Goal: Communication & Community: Answer question/provide support

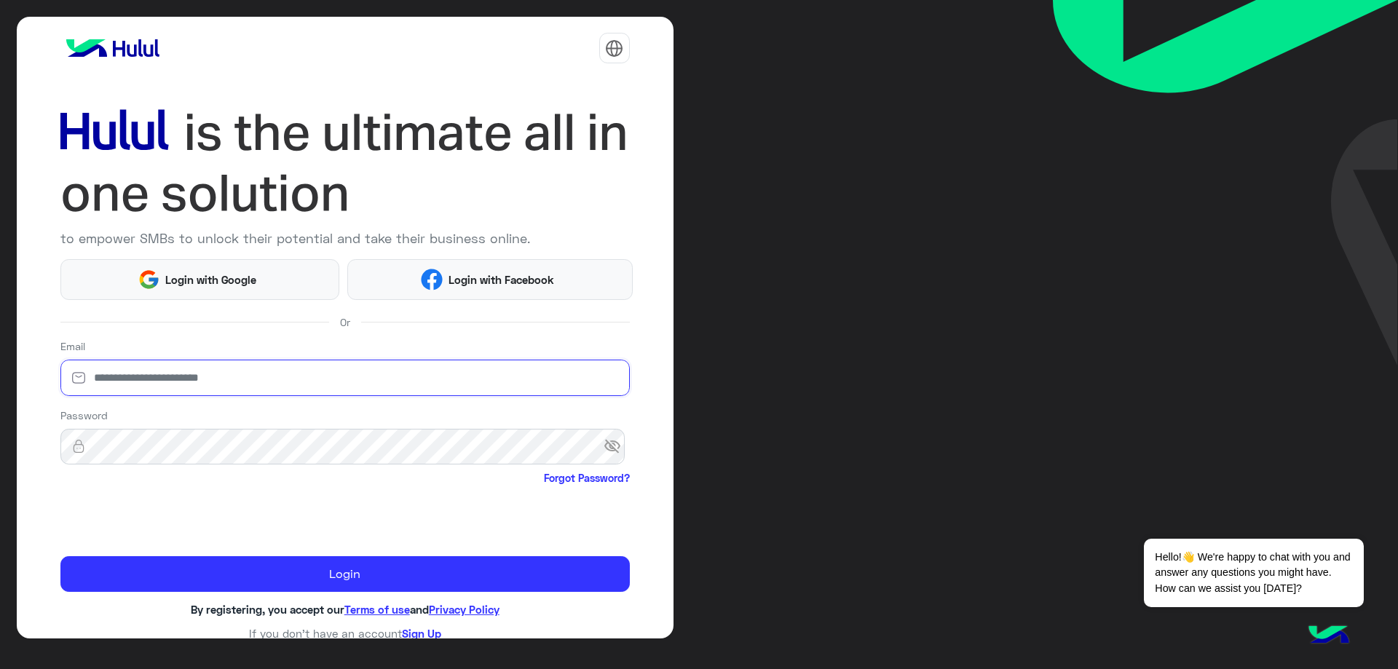
click at [191, 369] on input "email" at bounding box center [344, 378] width 569 height 36
type input "**********"
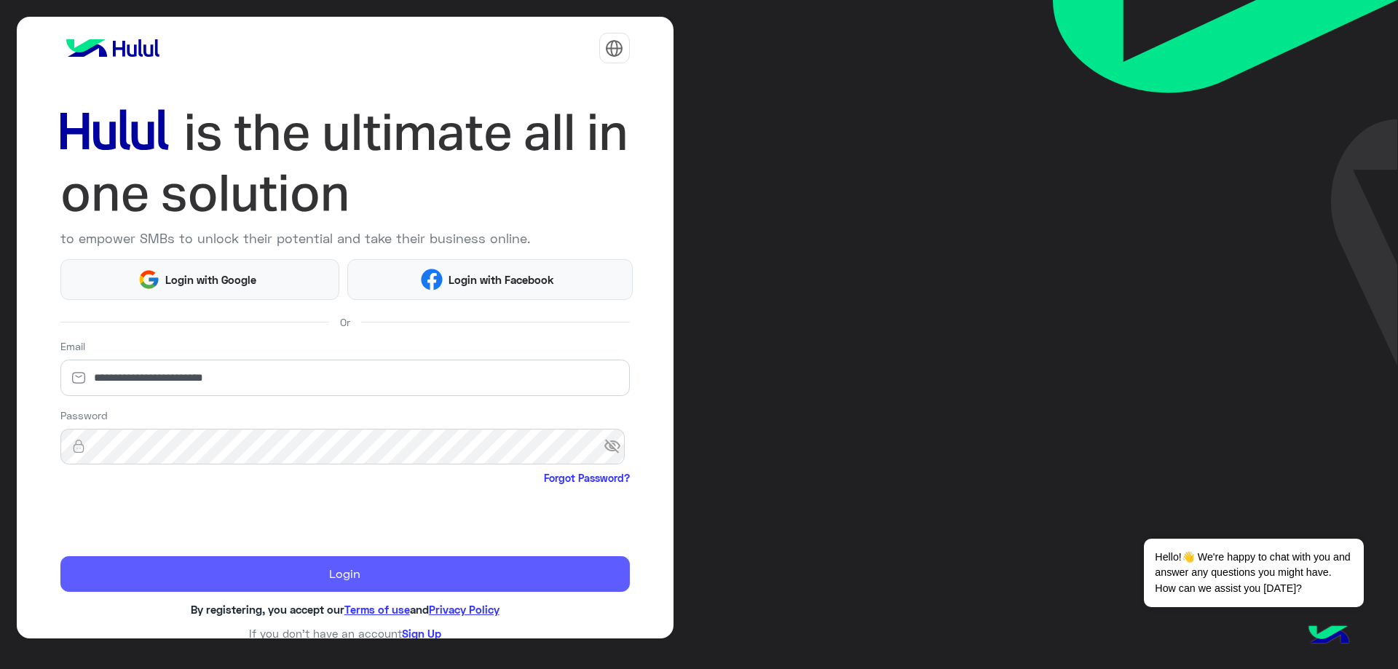
click at [277, 571] on button "Login" at bounding box center [344, 574] width 569 height 36
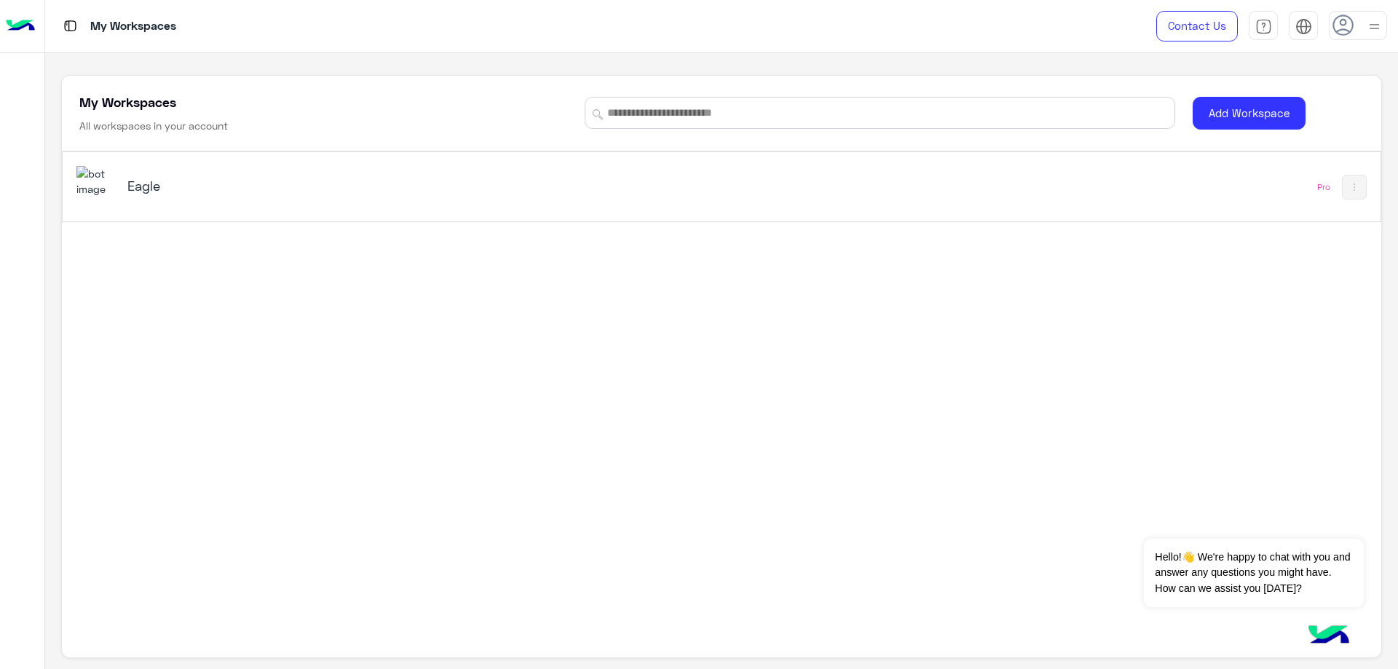
click at [282, 197] on div "Eagle" at bounding box center [359, 187] width 464 height 20
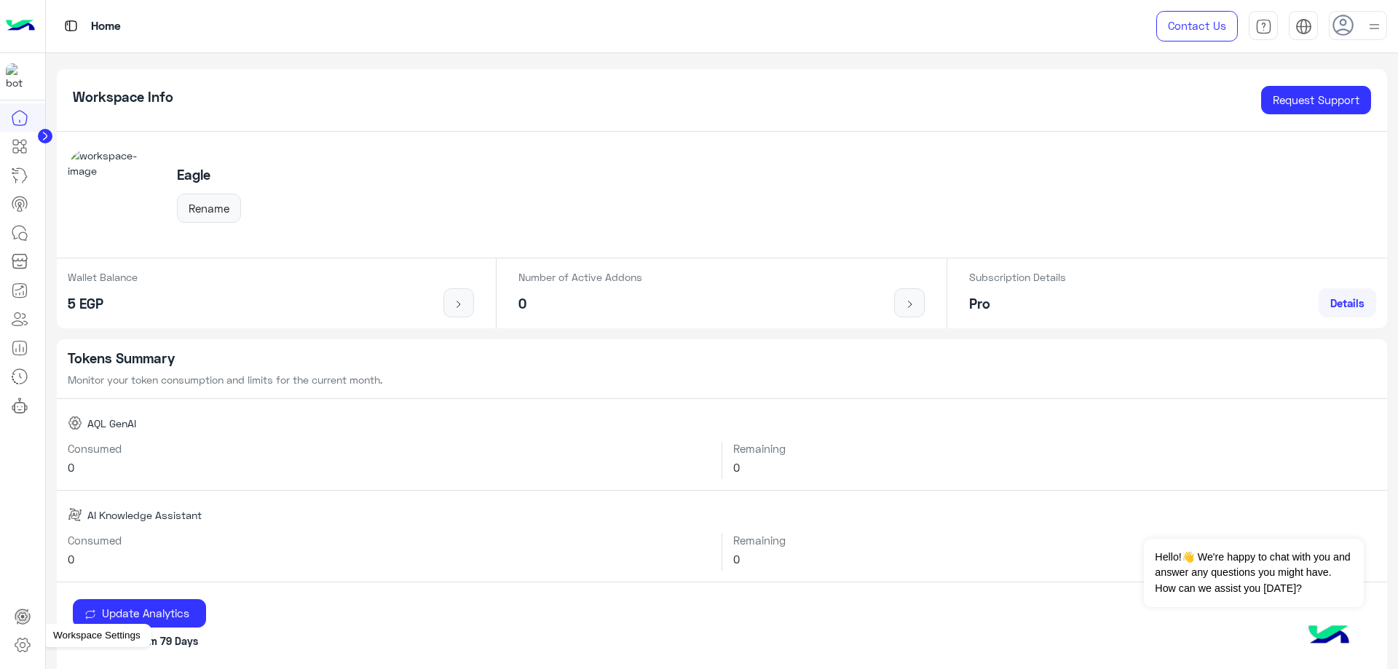
click at [24, 636] on icon at bounding box center [22, 644] width 17 height 17
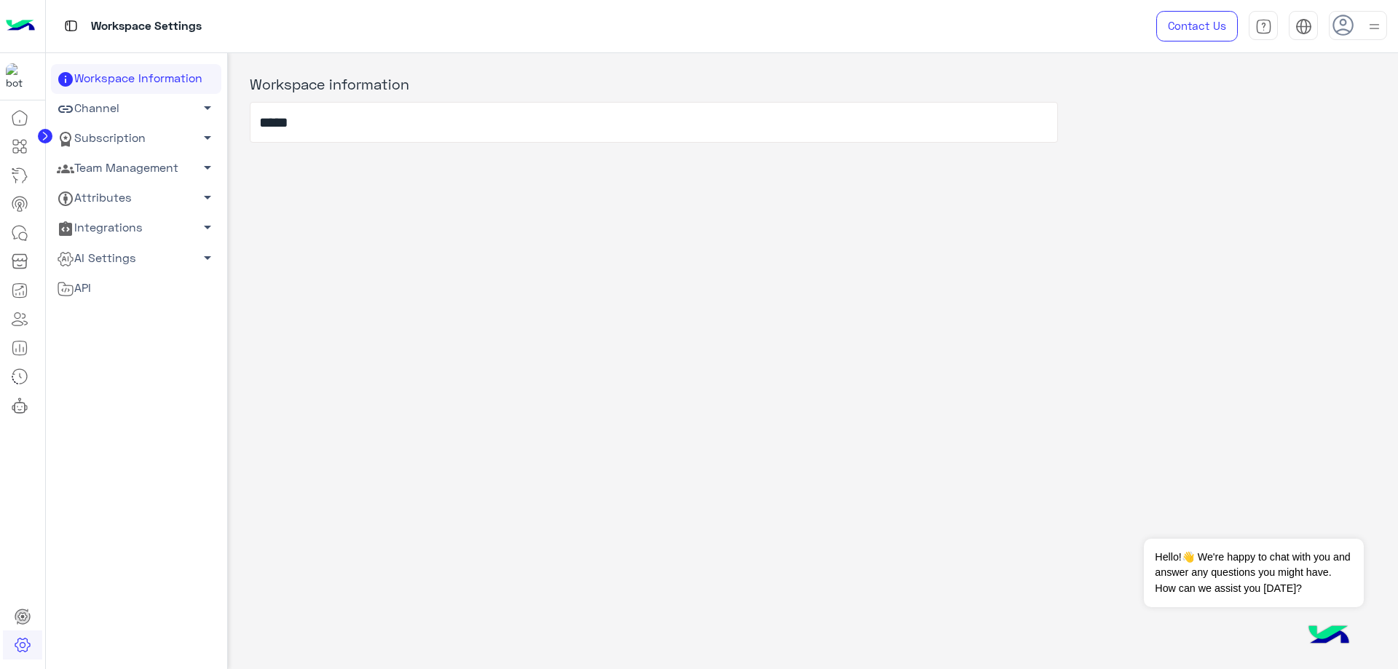
click at [129, 194] on link "Attributes arrow_drop_down" at bounding box center [136, 198] width 170 height 30
click at [130, 169] on link "Team Management arrow_drop_down" at bounding box center [136, 169] width 170 height 30
click at [108, 197] on link "Team Members" at bounding box center [136, 195] width 170 height 25
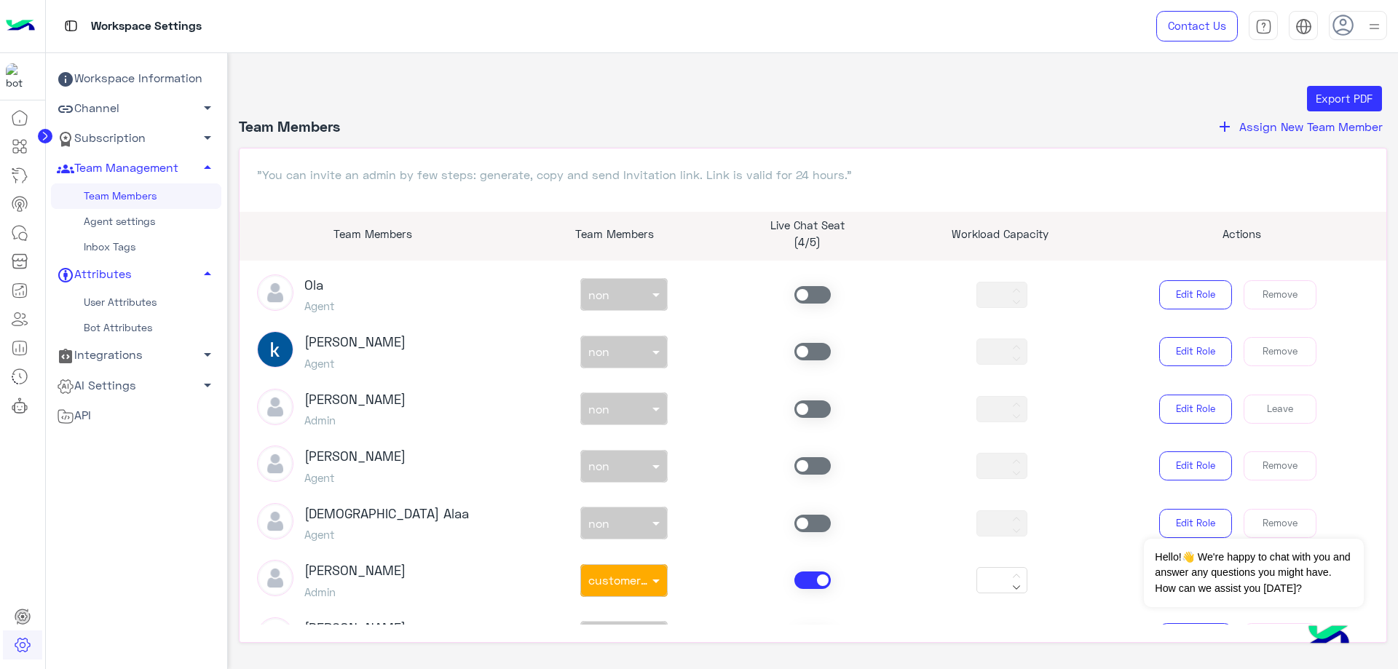
scroll to position [437, 0]
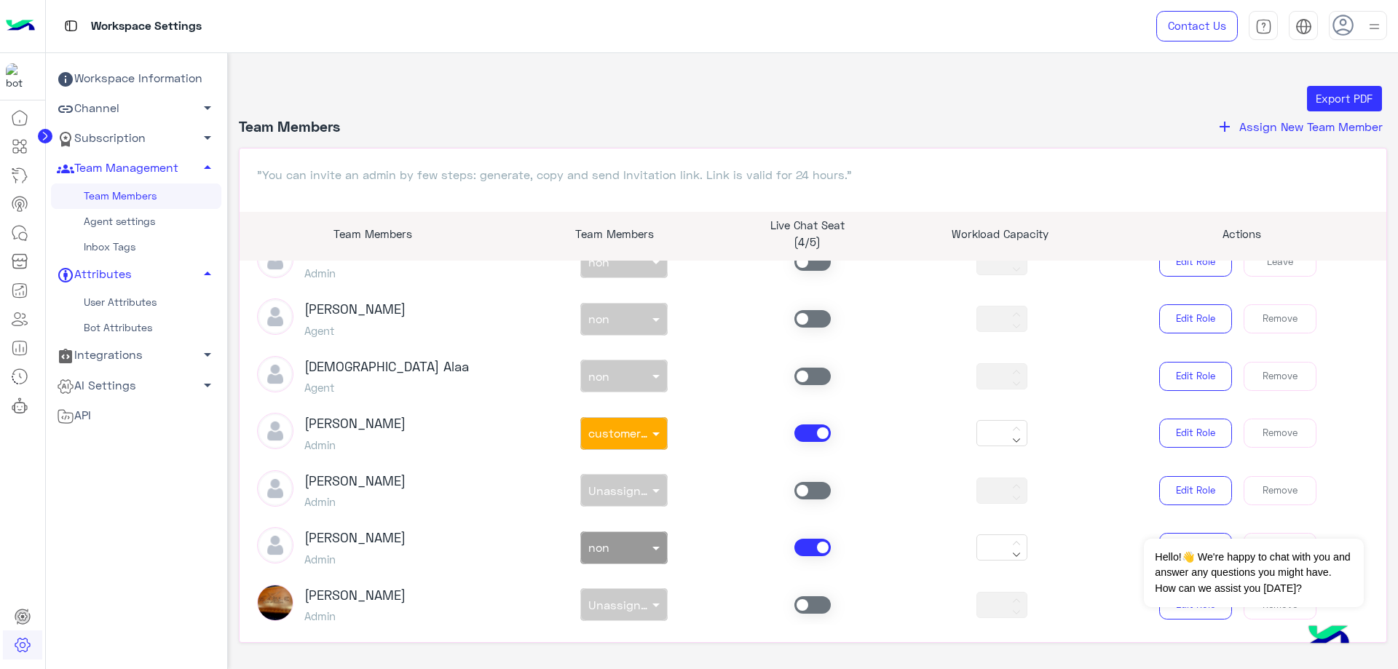
click at [806, 434] on span at bounding box center [812, 432] width 36 height 17
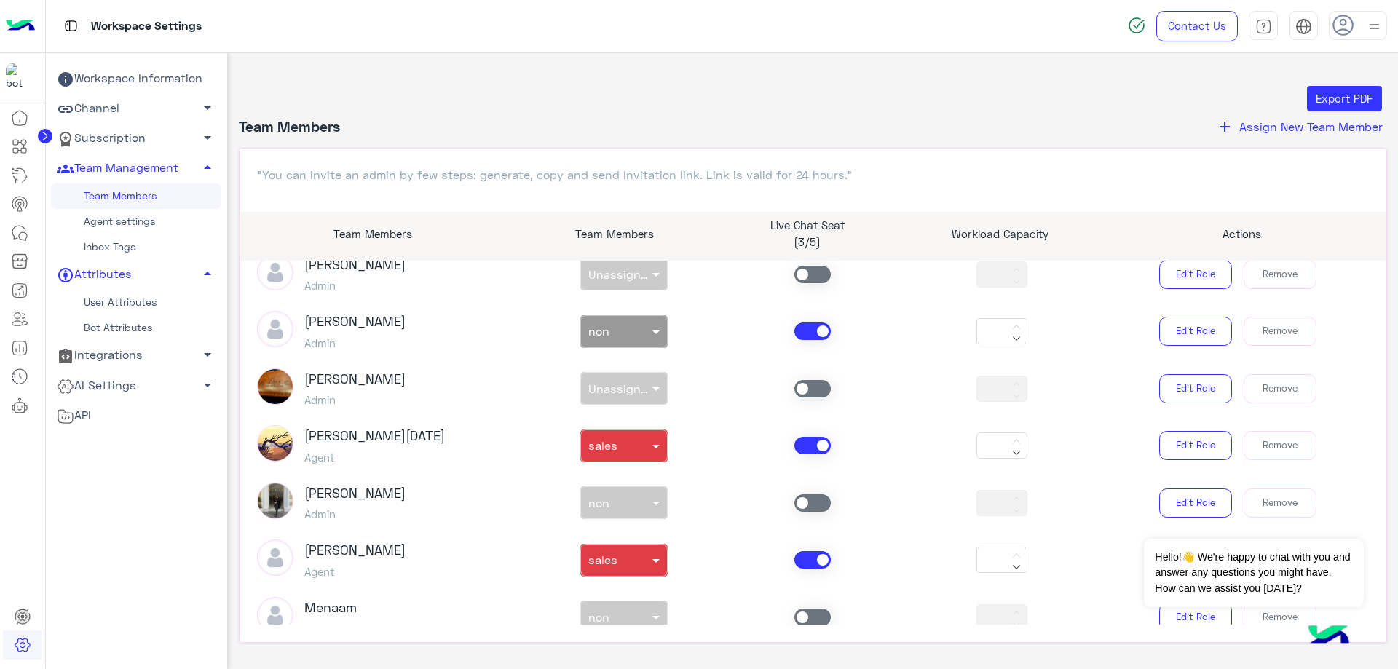
scroll to position [655, 0]
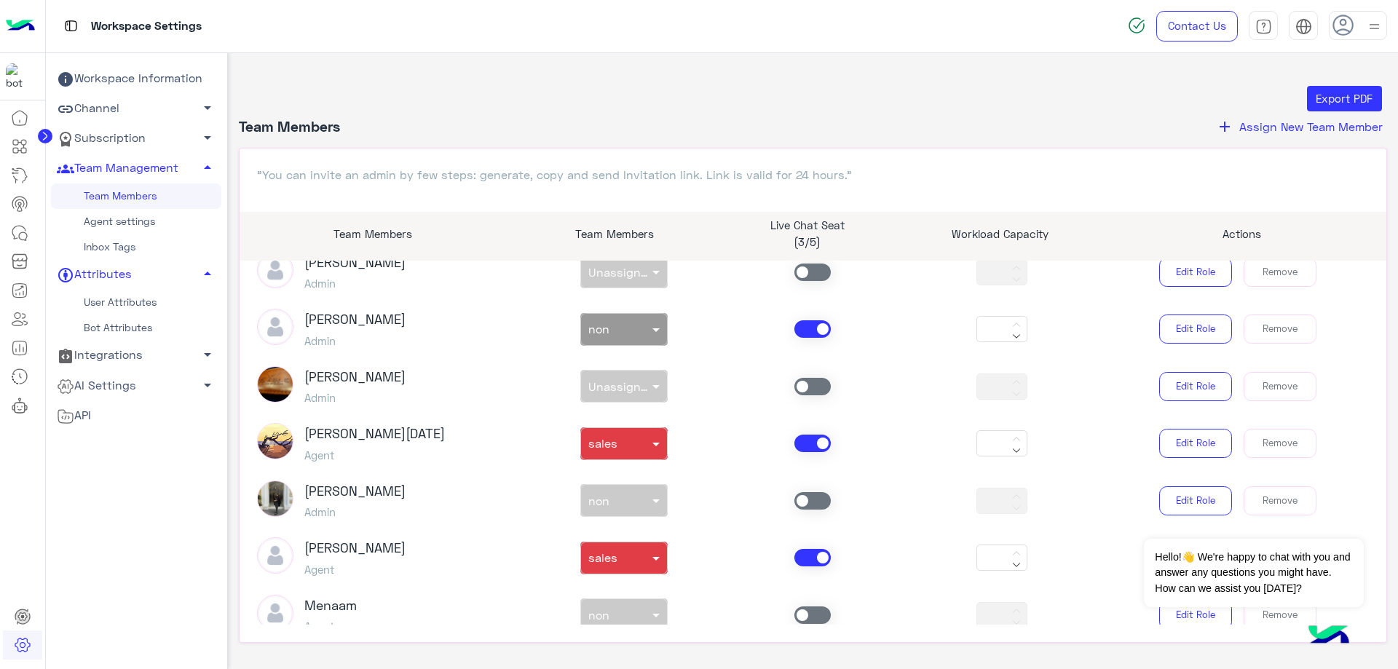
click at [811, 440] on span at bounding box center [812, 443] width 36 height 17
click at [810, 558] on span at bounding box center [812, 557] width 36 height 17
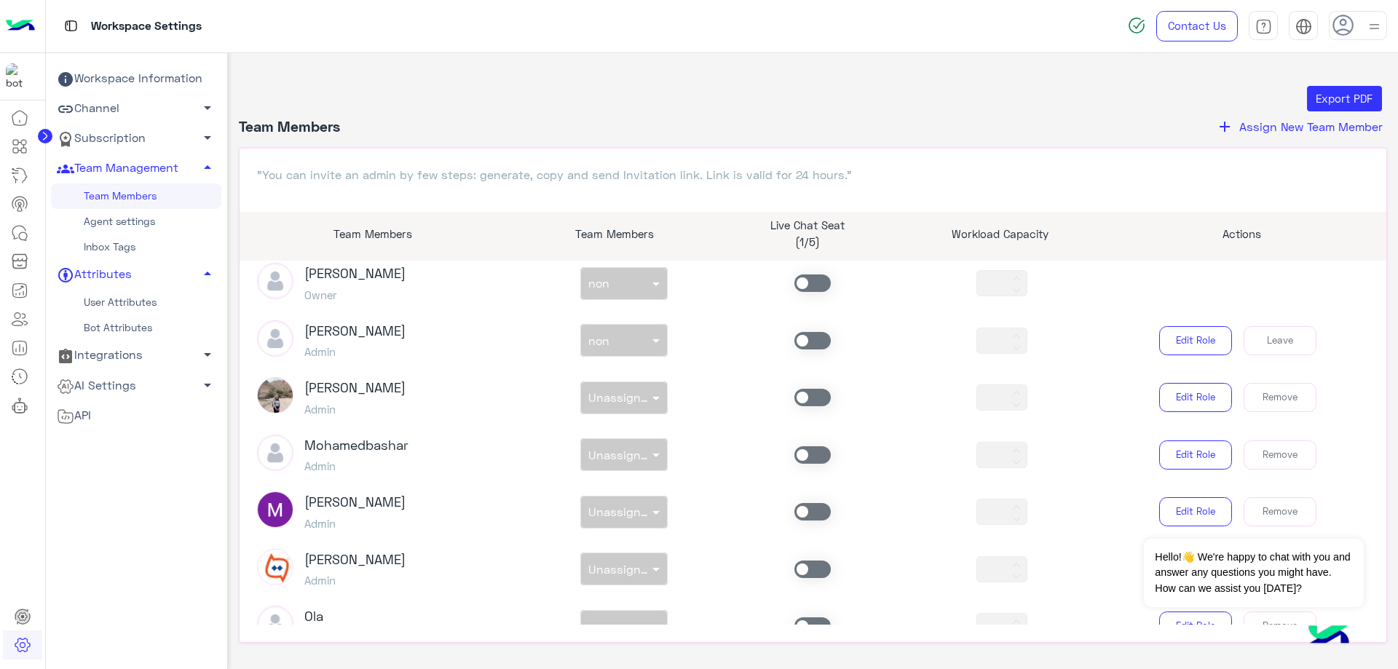
scroll to position [0, 0]
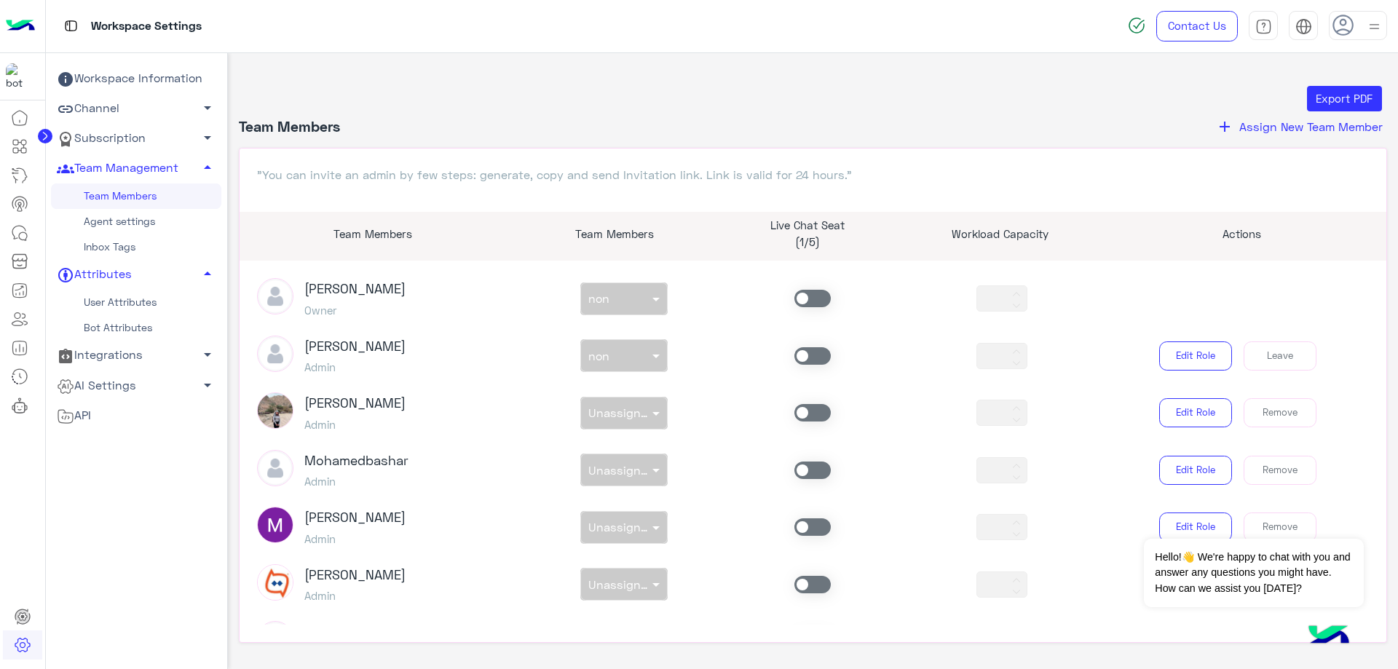
drag, startPoint x: 800, startPoint y: 359, endPoint x: 699, endPoint y: 373, distance: 102.2
click at [801, 355] on span at bounding box center [812, 355] width 36 height 17
click at [614, 348] on input "text" at bounding box center [607, 352] width 38 height 15
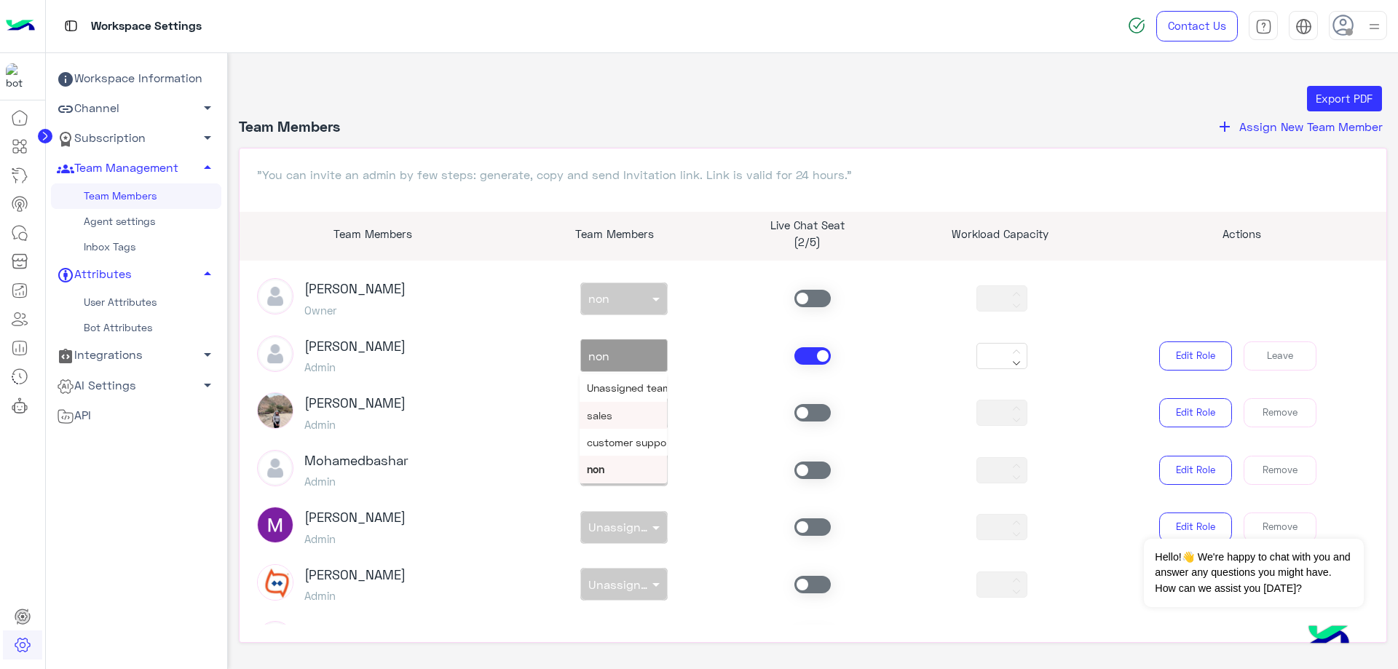
click at [618, 426] on div "sales" at bounding box center [623, 415] width 87 height 27
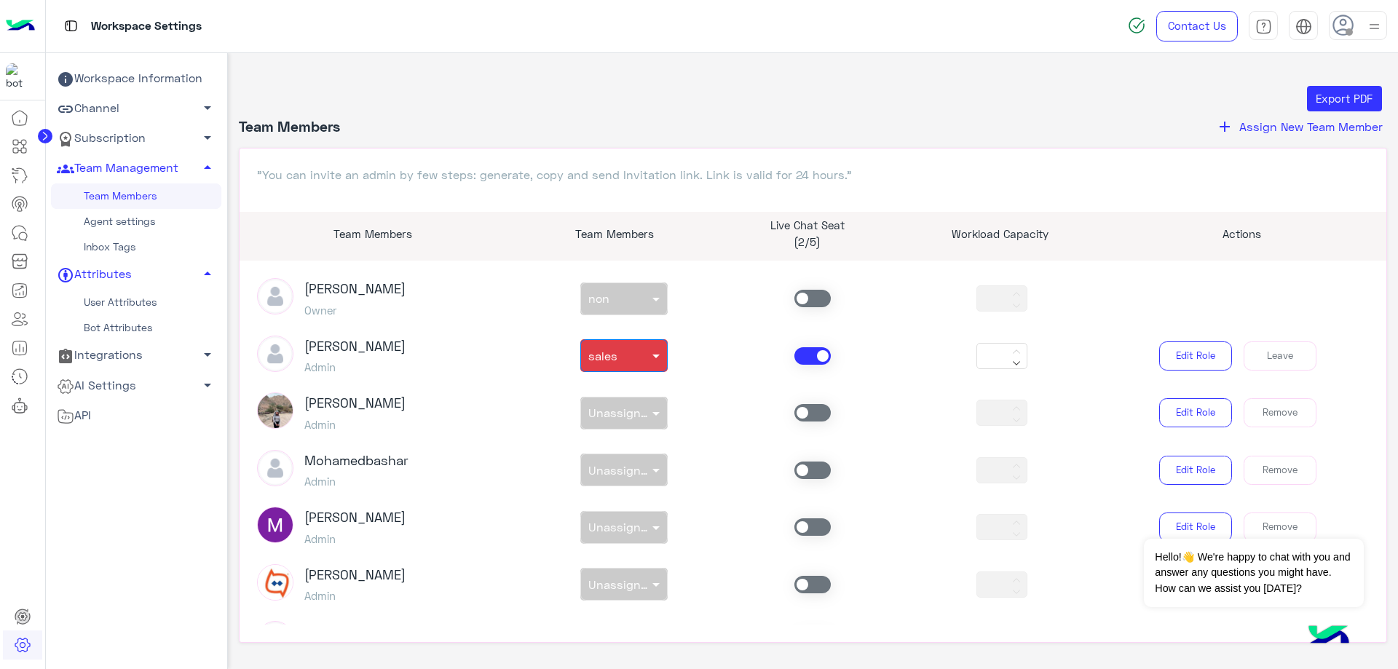
click at [621, 353] on input "text" at bounding box center [607, 352] width 38 height 15
click at [621, 445] on span "customer support" at bounding box center [630, 442] width 87 height 12
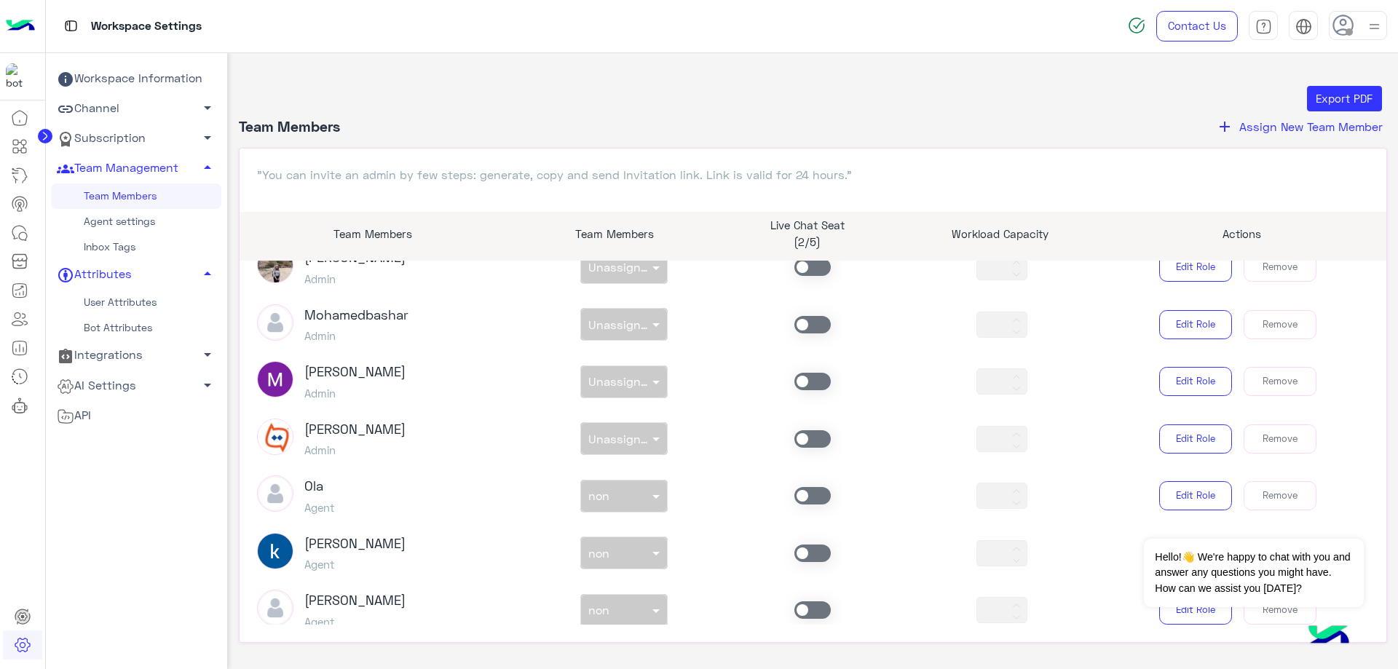
scroll to position [218, 0]
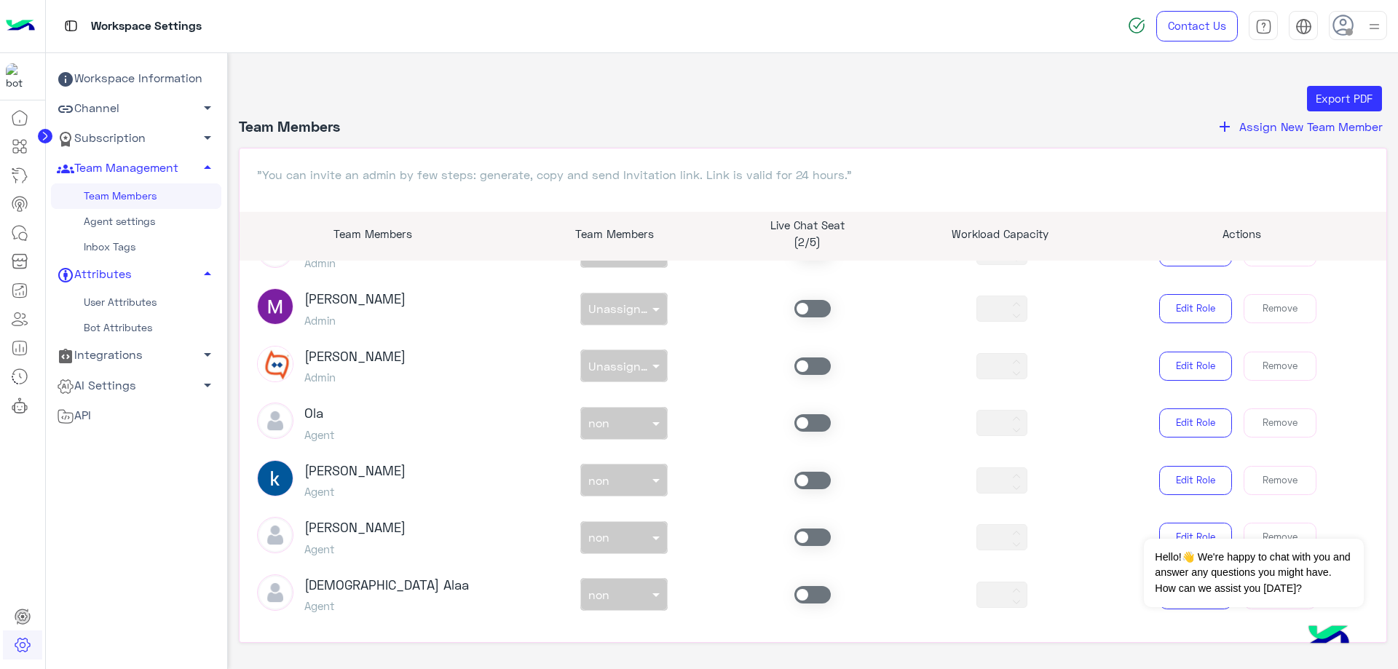
drag, startPoint x: 799, startPoint y: 476, endPoint x: 684, endPoint y: 473, distance: 115.1
click at [799, 477] on span at bounding box center [812, 480] width 36 height 17
click at [620, 483] on input "text" at bounding box center [607, 477] width 38 height 15
click at [601, 545] on span "sales" at bounding box center [599, 540] width 25 height 12
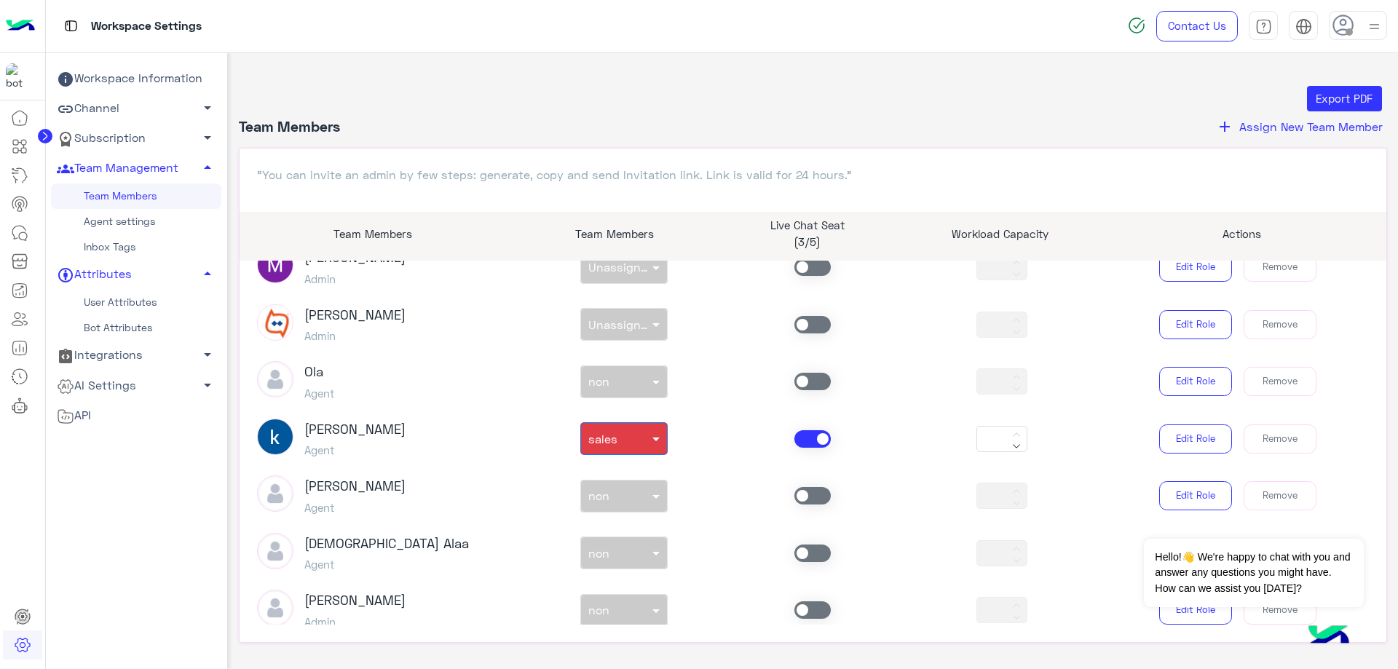
scroll to position [291, 0]
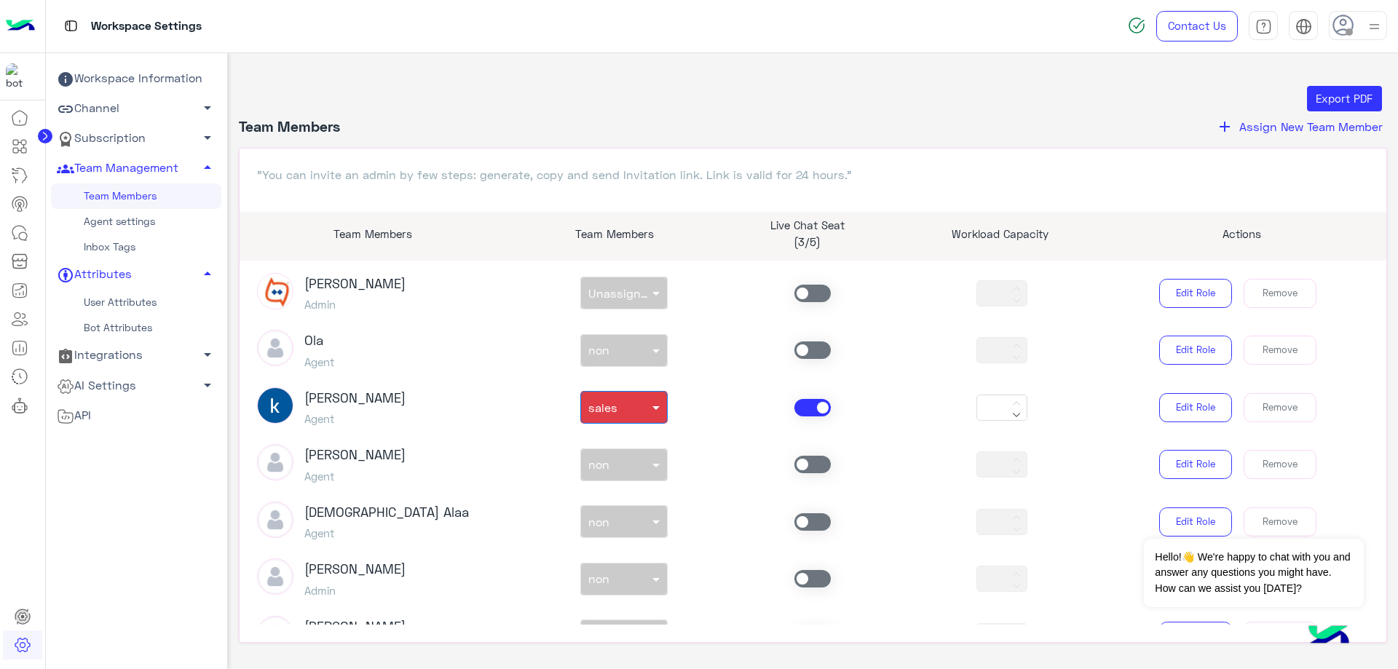
click at [788, 457] on div at bounding box center [812, 464] width 189 height 17
click at [798, 462] on span at bounding box center [812, 464] width 36 height 17
click at [614, 463] on input "text" at bounding box center [607, 461] width 38 height 15
click at [594, 529] on span "sales" at bounding box center [599, 524] width 25 height 12
click at [16, 233] on icon at bounding box center [19, 232] width 17 height 17
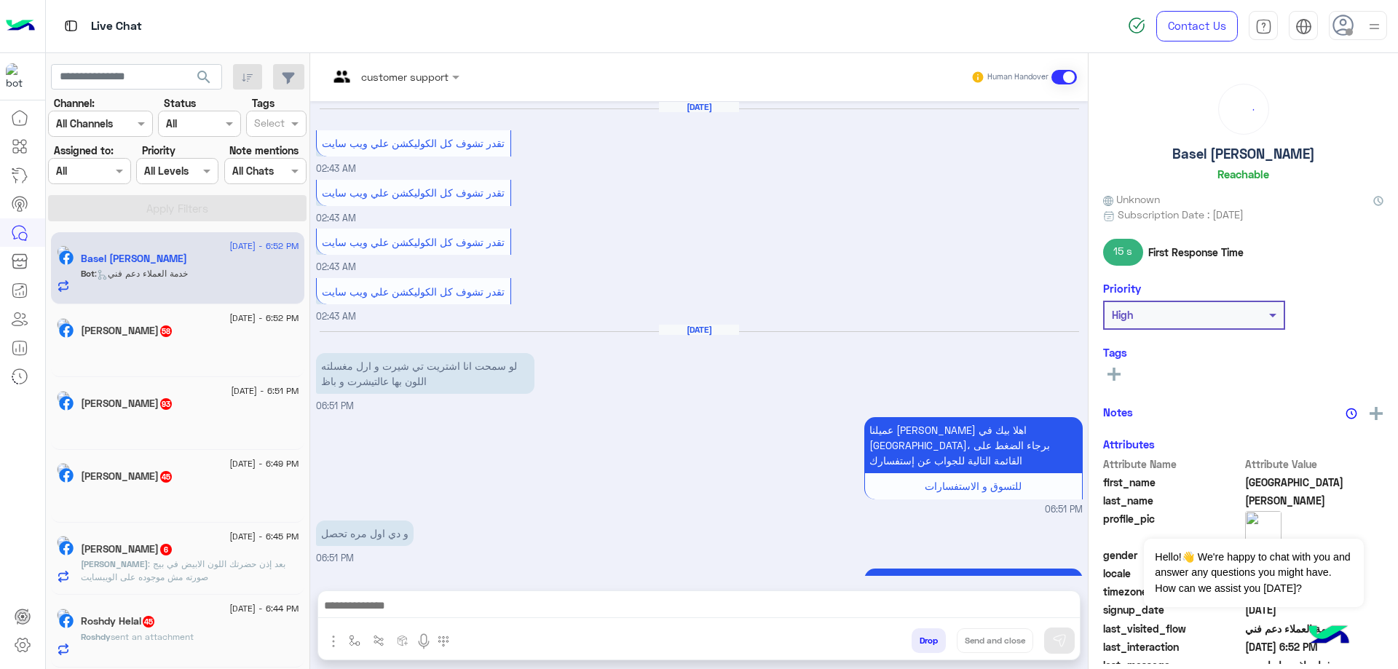
scroll to position [1022, 0]
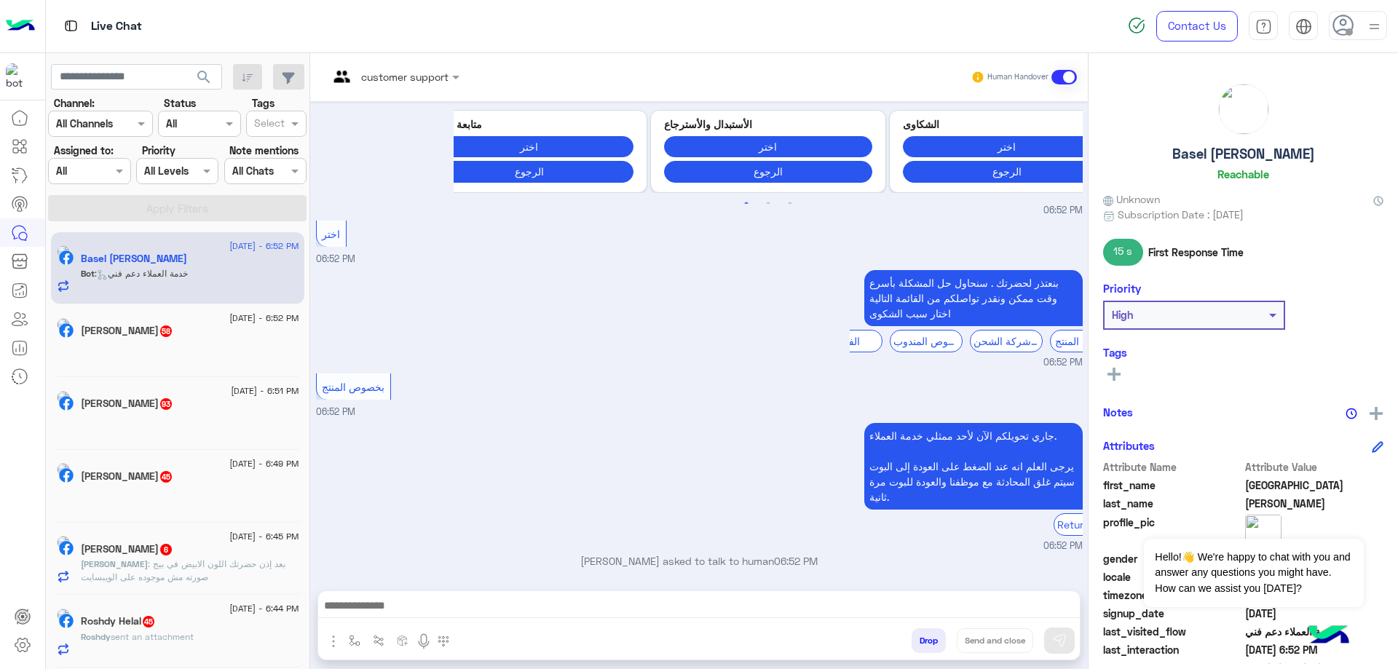
click at [375, 71] on input "text" at bounding box center [374, 76] width 92 height 15
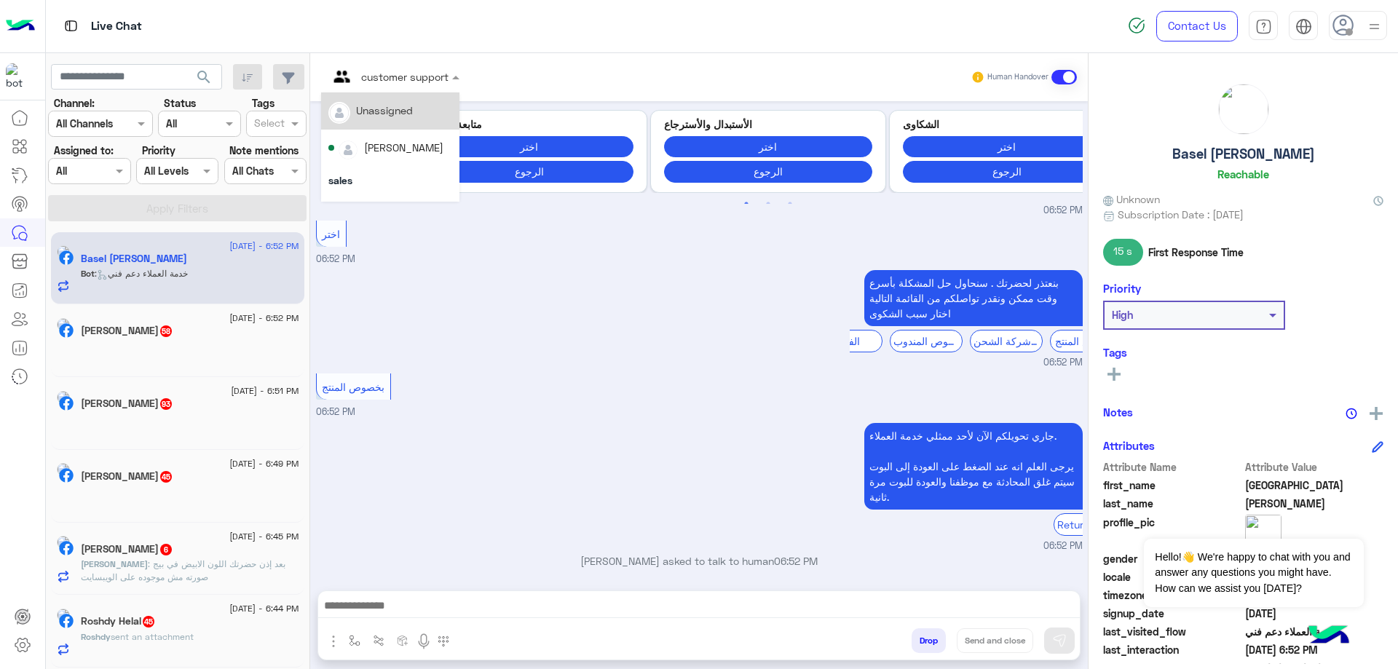
click at [86, 168] on input "text" at bounding box center [72, 171] width 33 height 15
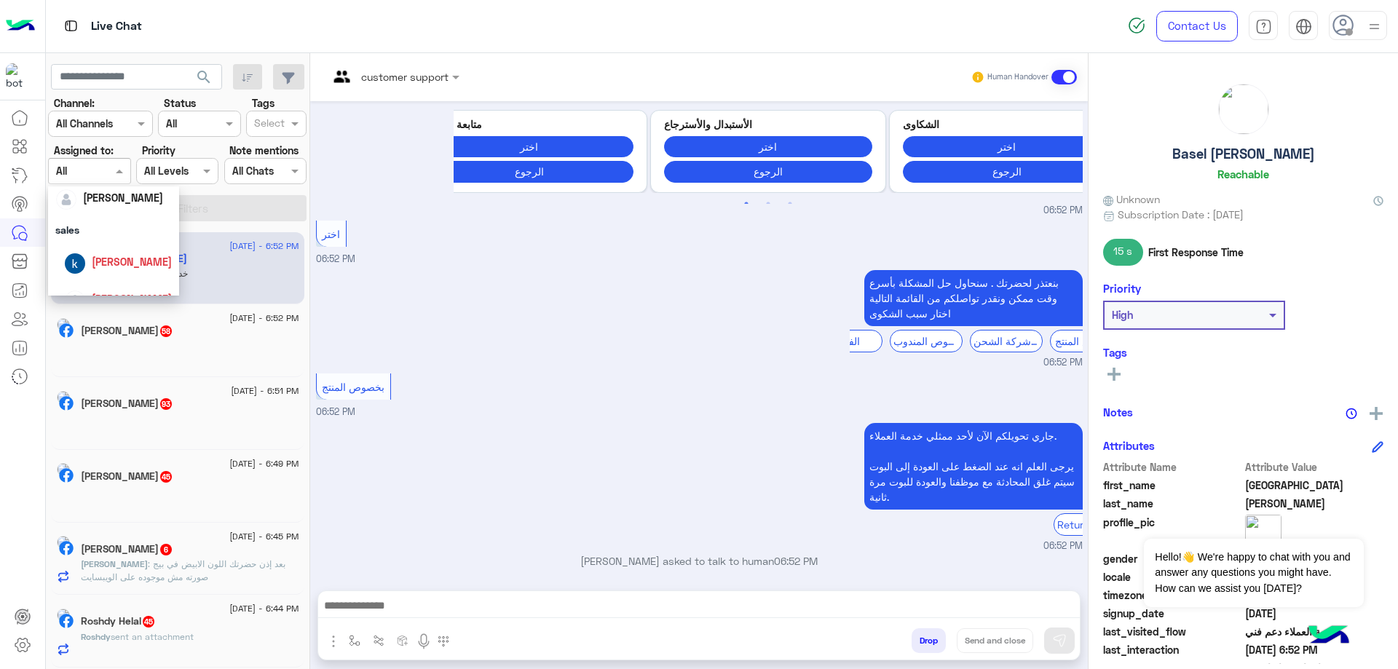
scroll to position [157, 0]
click at [142, 281] on span "[PERSON_NAME]" at bounding box center [132, 277] width 80 height 12
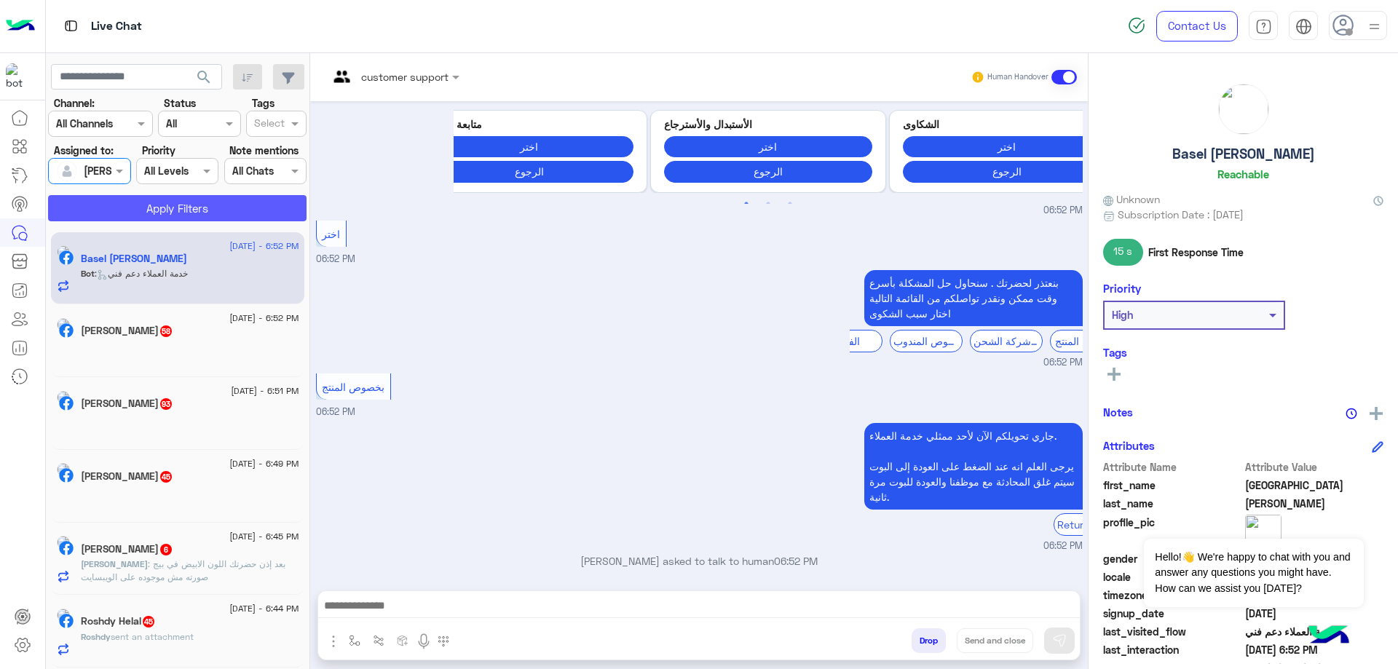
click at [231, 209] on button "Apply Filters" at bounding box center [177, 208] width 258 height 26
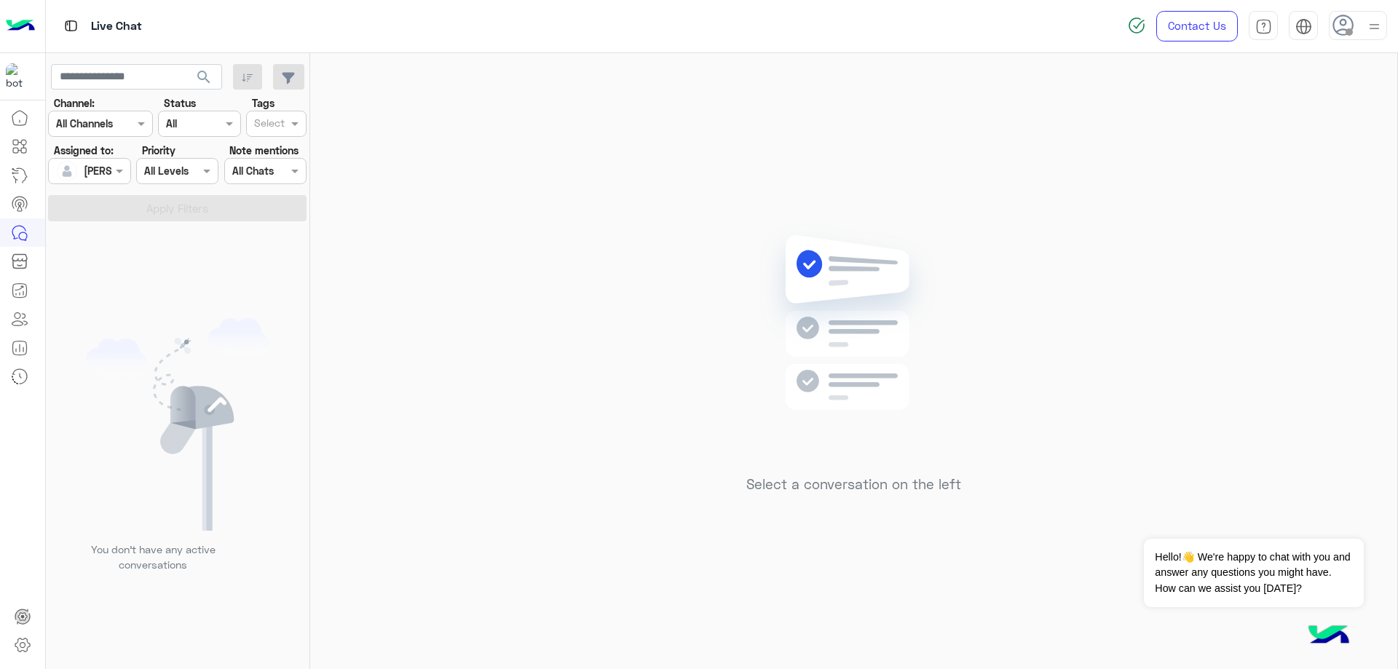
drag, startPoint x: 1359, startPoint y: 25, endPoint x: 1357, endPoint y: 42, distance: 17.6
click at [1359, 24] on div at bounding box center [1358, 25] width 58 height 29
click at [1359, 104] on label "Online" at bounding box center [1296, 111] width 159 height 26
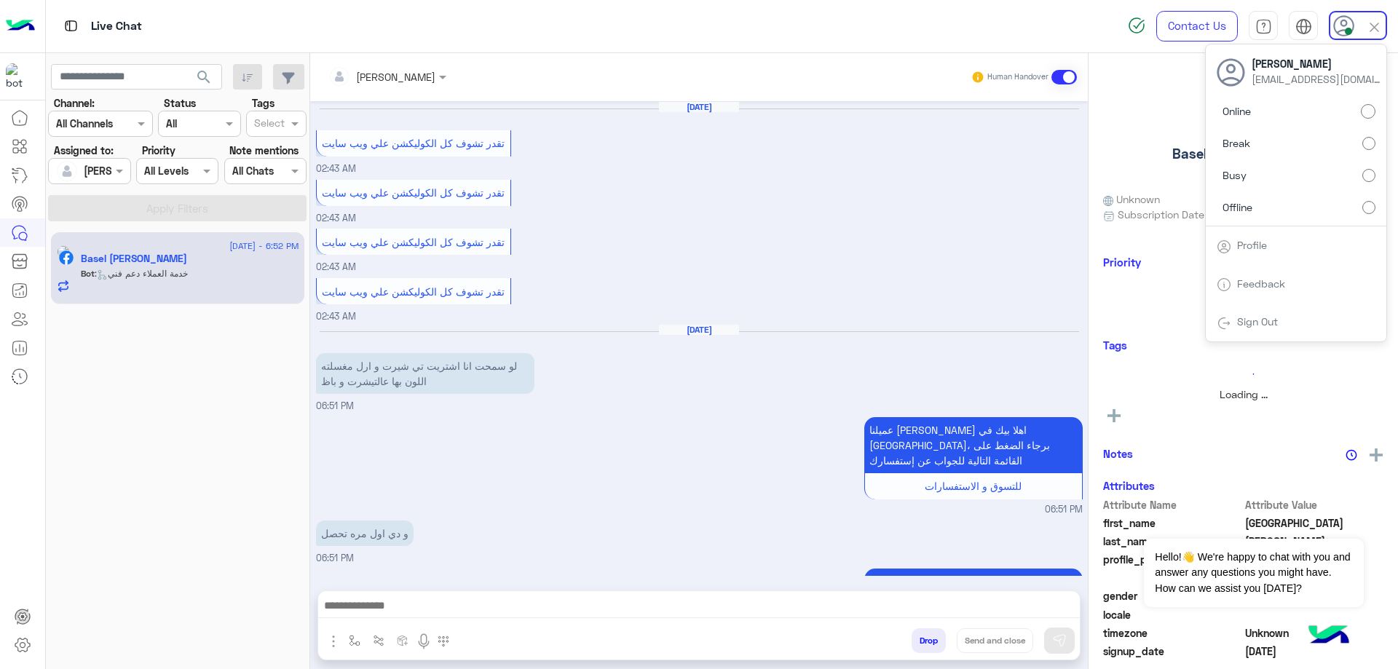
scroll to position [1022, 0]
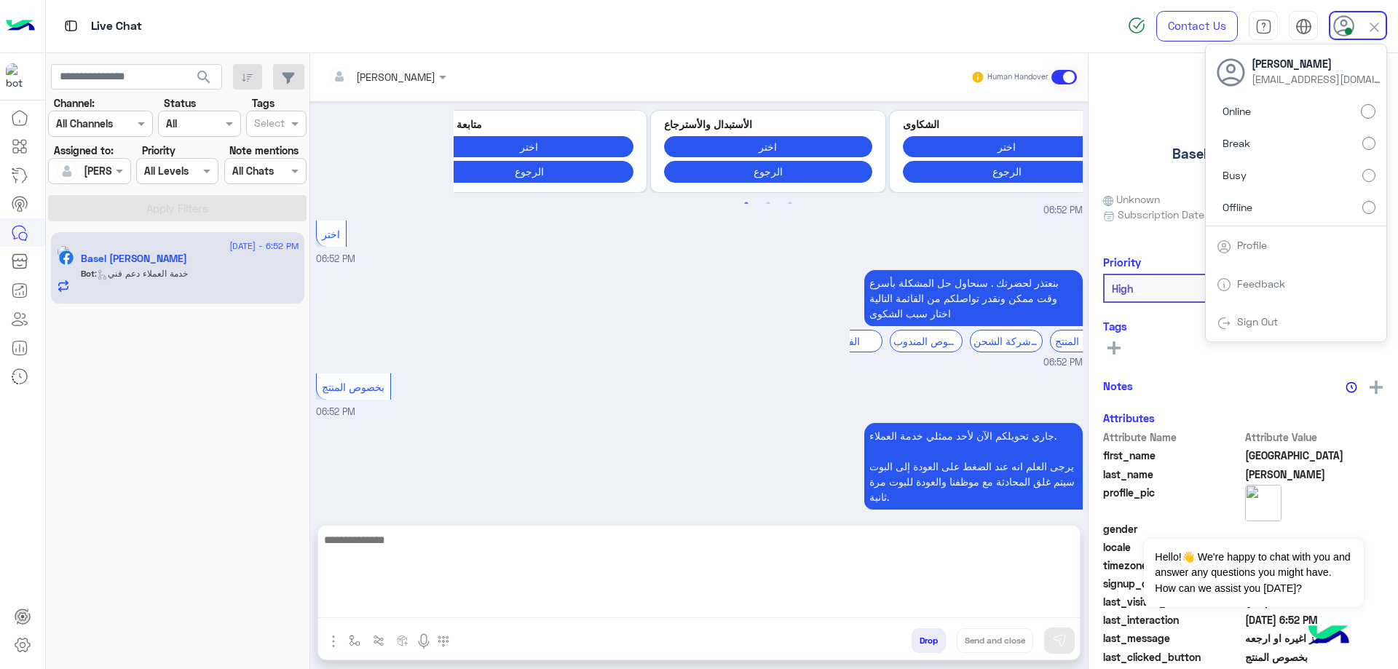
click at [537, 617] on textarea at bounding box center [699, 574] width 762 height 87
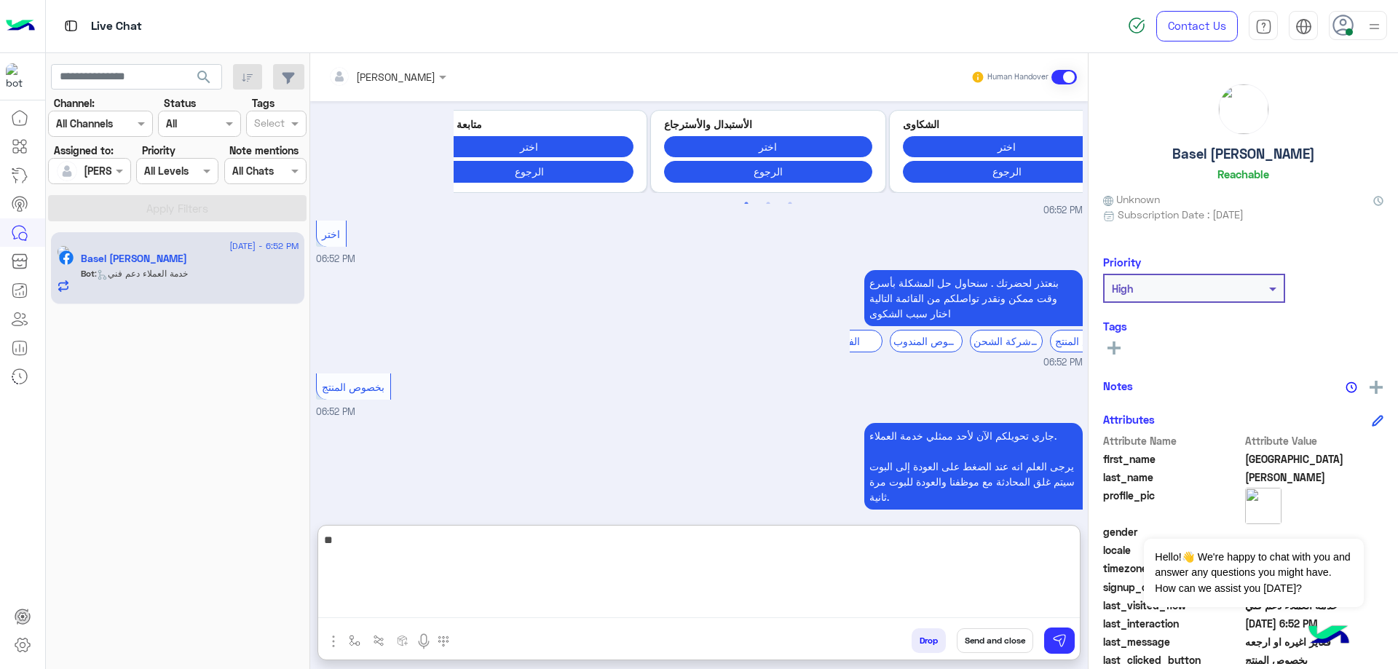
type textarea "*"
type textarea "**********"
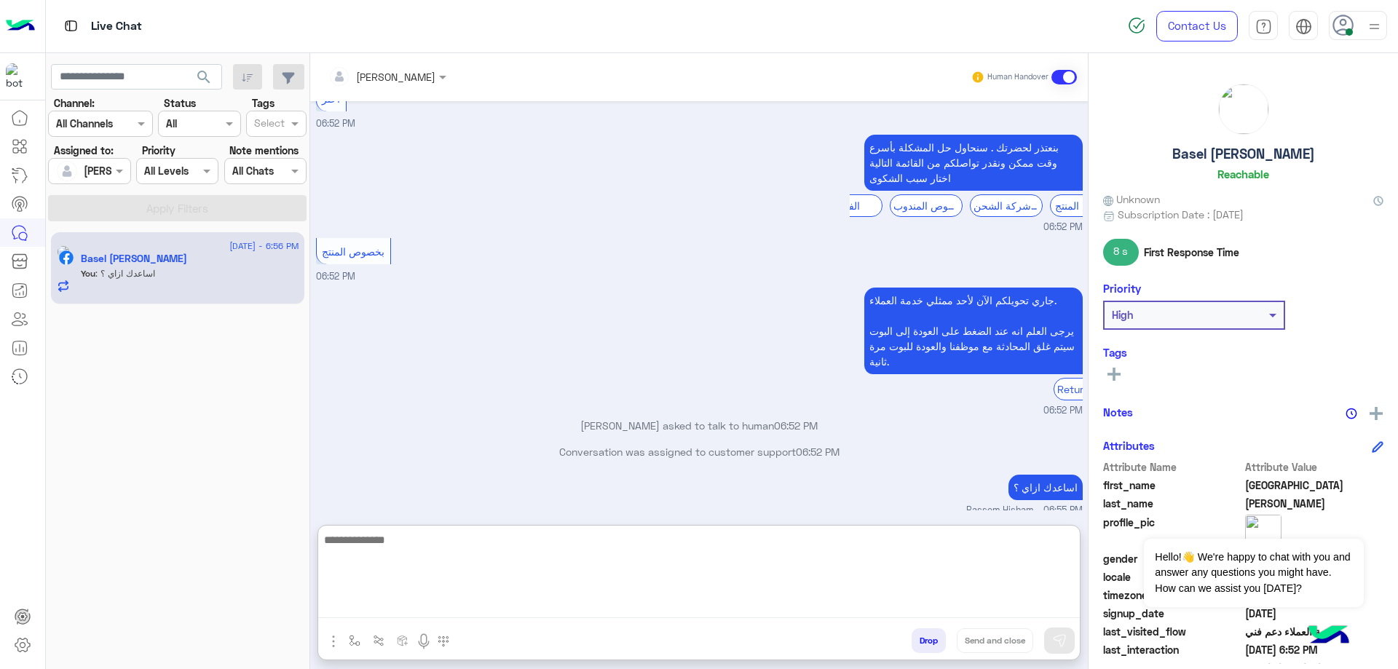
scroll to position [1160, 0]
